Goal: Information Seeking & Learning: Find specific fact

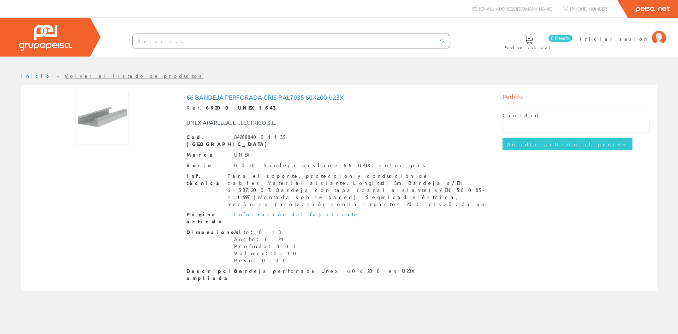
click at [95, 75] on link "Volver al listado de productos" at bounding box center [135, 75] width 140 height 6
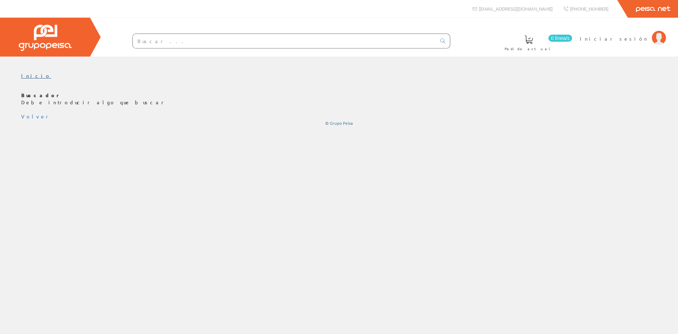
click at [23, 75] on link "Inicio" at bounding box center [36, 75] width 30 height 6
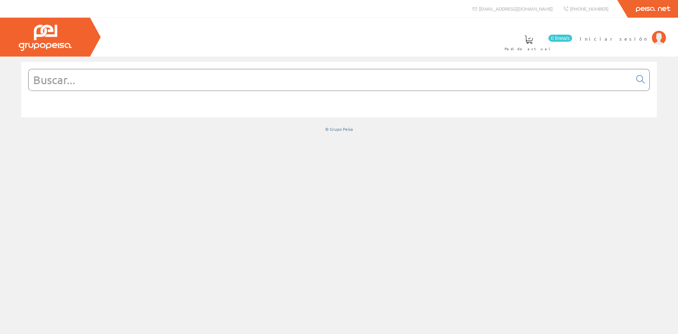
click at [108, 85] on input "text" at bounding box center [331, 79] width 604 height 21
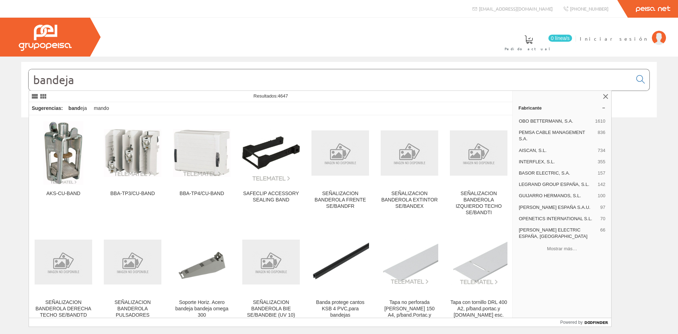
type input "bandeja"
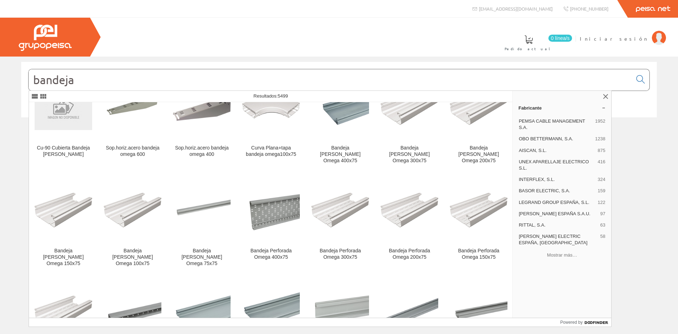
scroll to position [71, 0]
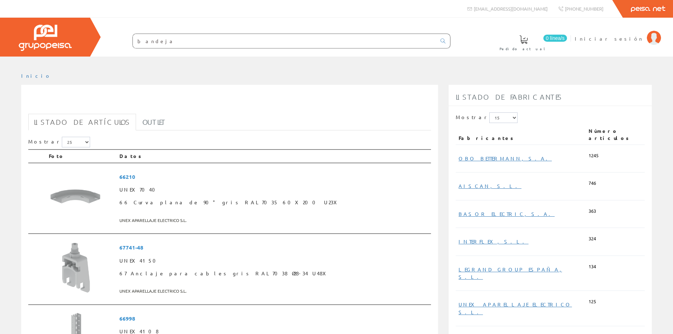
drag, startPoint x: 156, startPoint y: 40, endPoint x: 118, endPoint y: 42, distance: 37.8
click at [118, 42] on form "bandeja" at bounding box center [277, 41] width 346 height 15
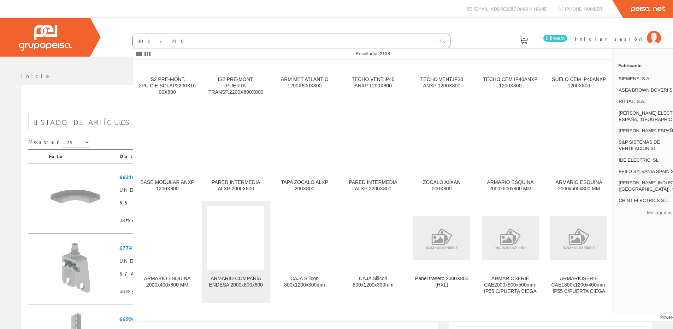
scroll to position [5827, 0]
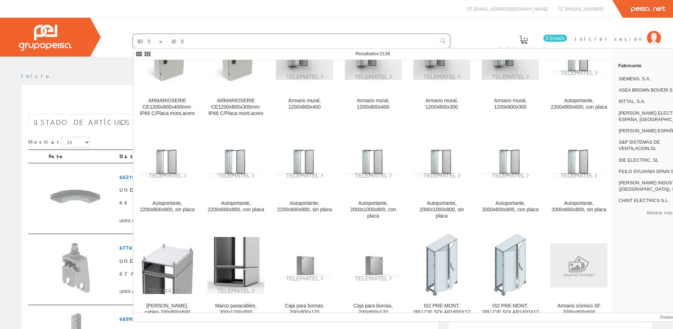
type input "800 x 200"
